Goal: Submit feedback/report problem: Submit feedback/report problem

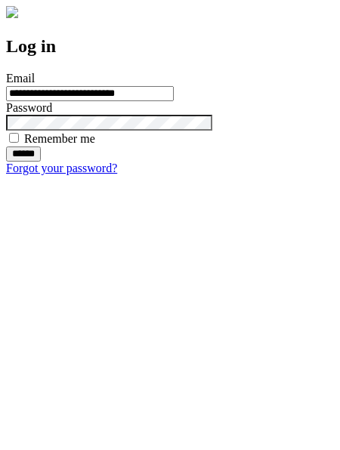
type input "**********"
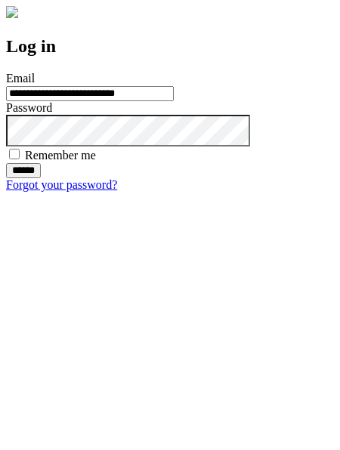
click at [41, 178] on input "******" at bounding box center [23, 170] width 35 height 15
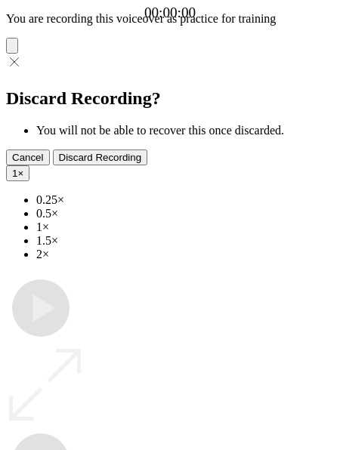
type input "**********"
